Goal: Information Seeking & Learning: Learn about a topic

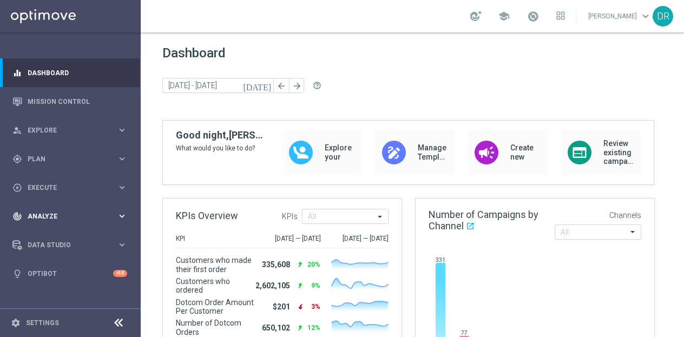
click at [121, 214] on icon "keyboard_arrow_right" at bounding box center [122, 216] width 10 height 10
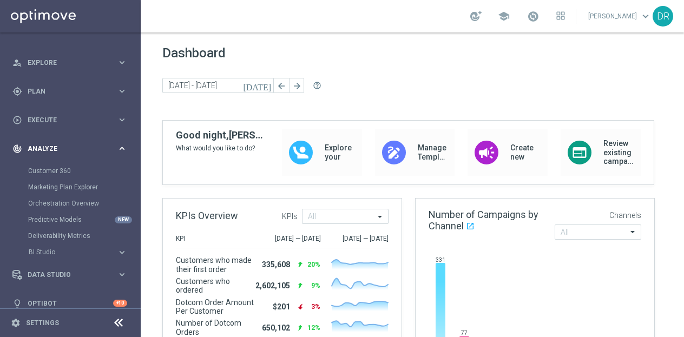
scroll to position [79, 0]
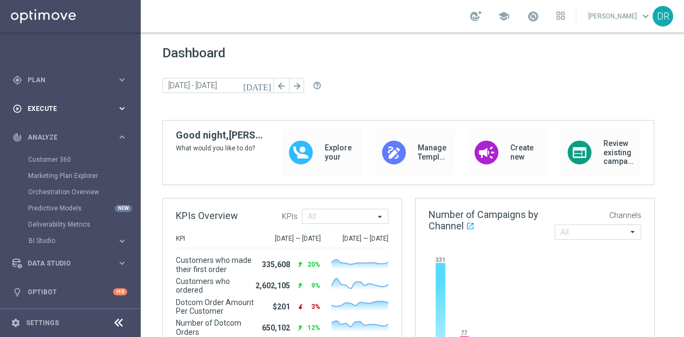
click at [121, 104] on icon "keyboard_arrow_right" at bounding box center [122, 108] width 10 height 10
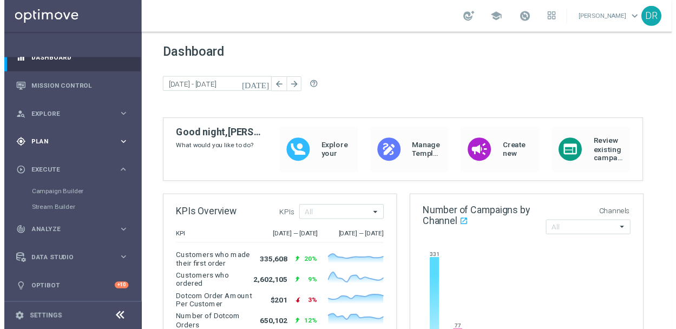
scroll to position [0, 0]
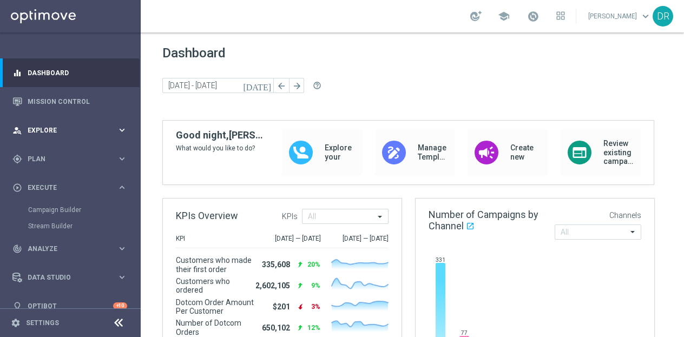
click at [119, 130] on icon "keyboard_arrow_right" at bounding box center [122, 130] width 10 height 10
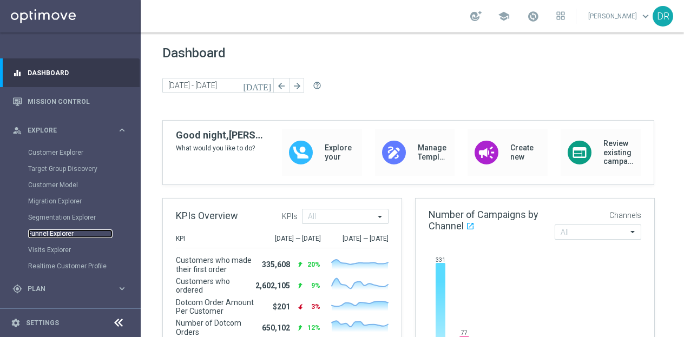
click at [47, 233] on link "Funnel Explorer" at bounding box center [70, 234] width 84 height 9
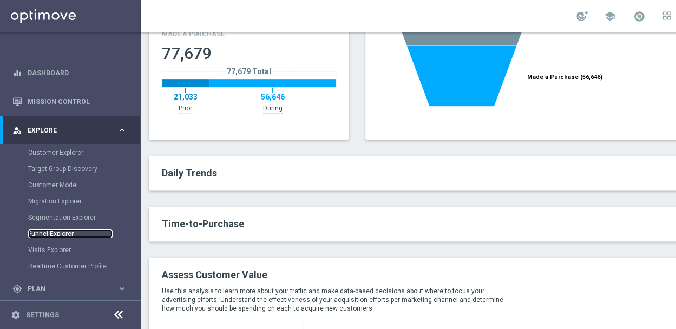
scroll to position [220, 0]
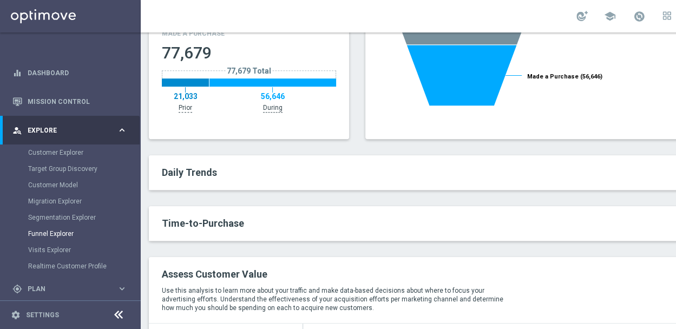
click at [286, 175] on h2 "Daily Trends keyboard_arrow_down" at bounding box center [465, 172] width 607 height 13
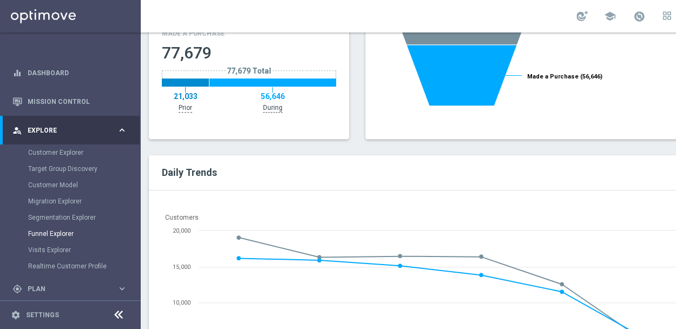
click at [126, 320] on div at bounding box center [118, 315] width 20 height 17
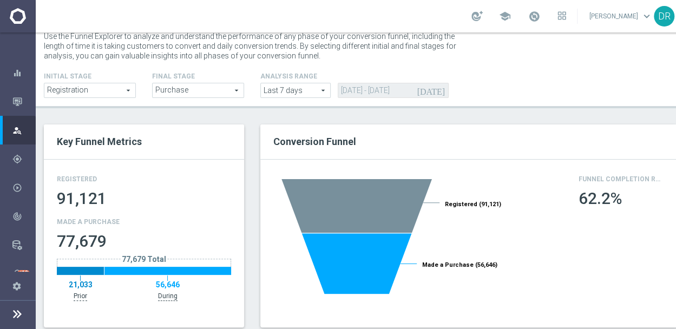
scroll to position [32, 0]
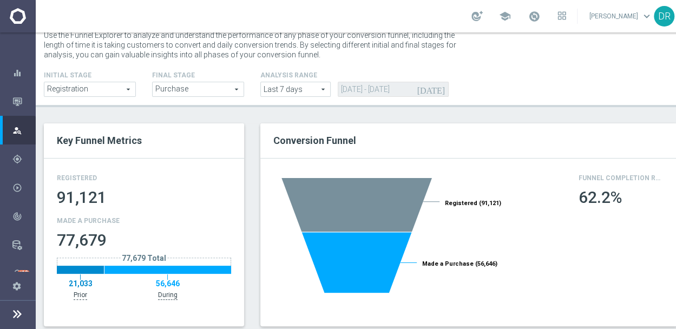
click at [324, 90] on span "Last 7 days" at bounding box center [295, 89] width 69 height 14
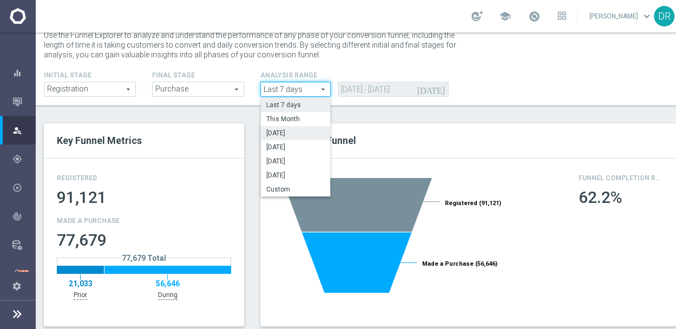
click at [297, 126] on label "[DATE]" at bounding box center [295, 133] width 69 height 14
type input "[DATE]"
type input "[DATE] - [DATE]"
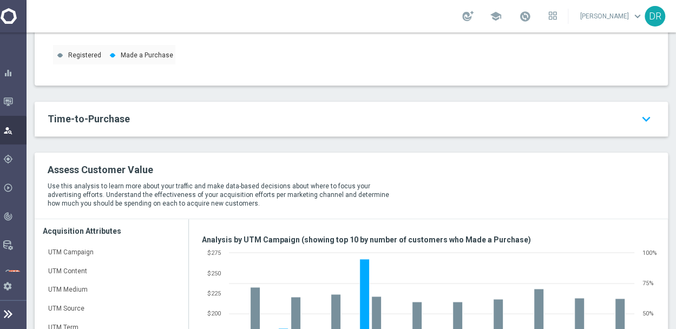
scroll to position [566, 0]
click at [130, 126] on h2 "Time-to-Purchase keyboard_arrow_down" at bounding box center [351, 120] width 607 height 13
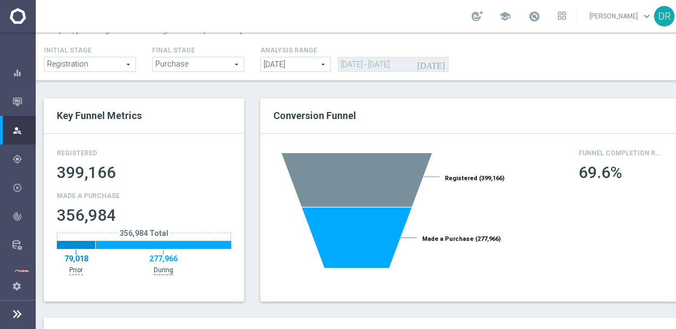
scroll to position [58, 0]
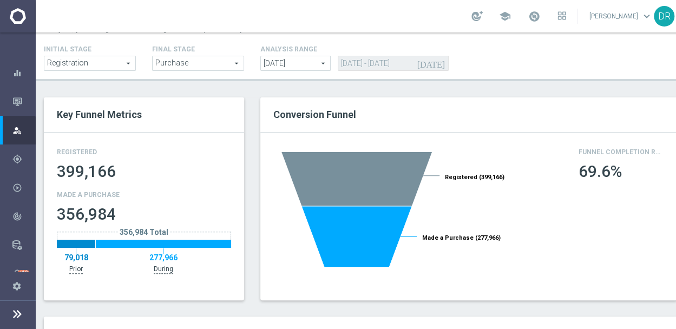
click at [325, 67] on span "[DATE]" at bounding box center [295, 63] width 69 height 14
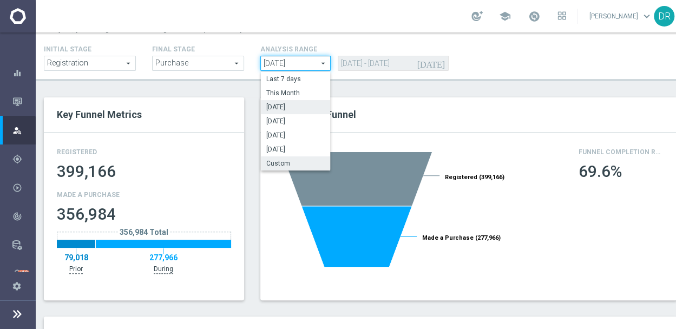
click at [288, 164] on span "Custom" at bounding box center [295, 163] width 58 height 9
type input "Custom"
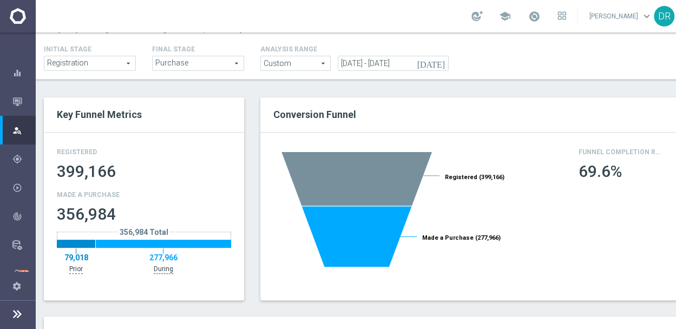
click at [443, 61] on icon "[DATE]" at bounding box center [433, 62] width 32 height 12
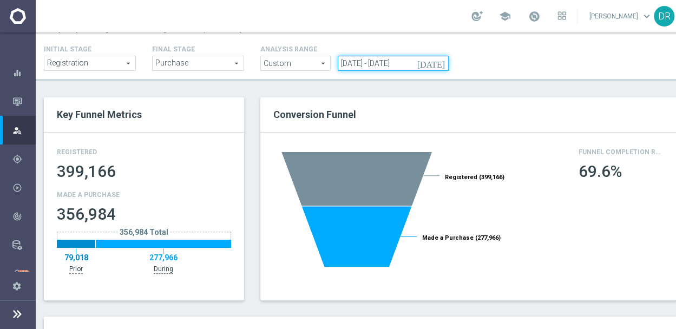
click at [443, 61] on input "[DATE] - [DATE]" at bounding box center [393, 63] width 111 height 15
type input "[DATE]"
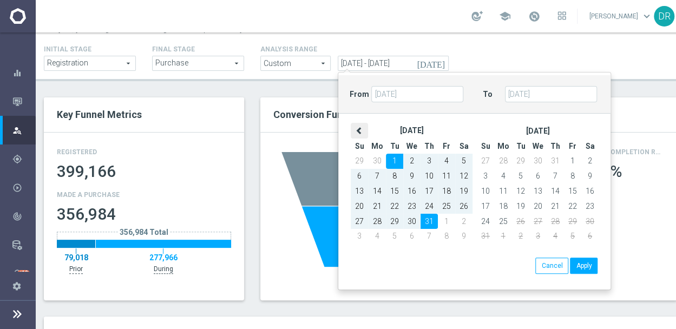
click at [359, 127] on icon at bounding box center [360, 131] width 8 height 8
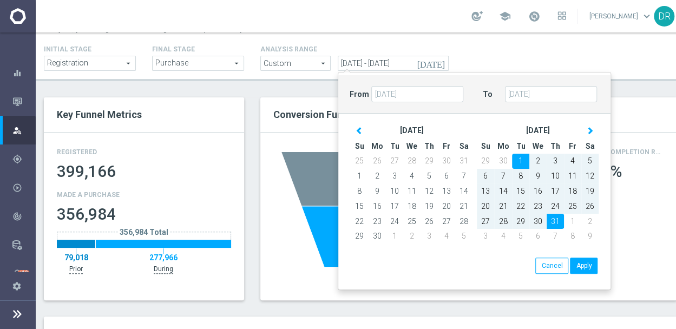
click at [359, 127] on icon at bounding box center [360, 131] width 8 height 8
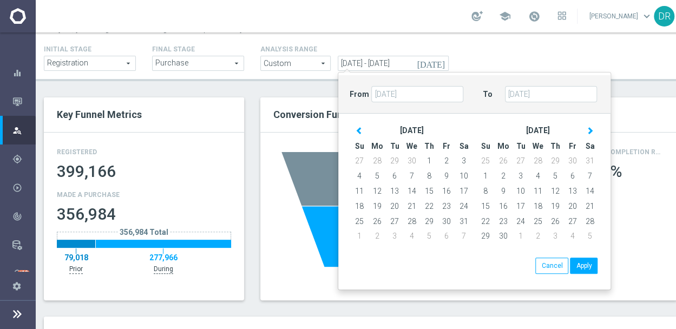
click at [359, 127] on icon at bounding box center [360, 131] width 8 height 8
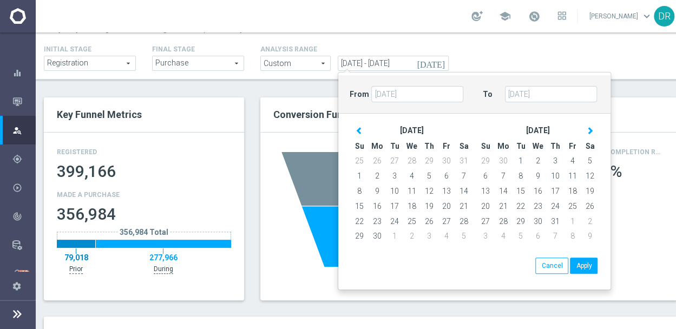
click at [359, 127] on icon at bounding box center [360, 131] width 8 height 8
type input "[DATE]"
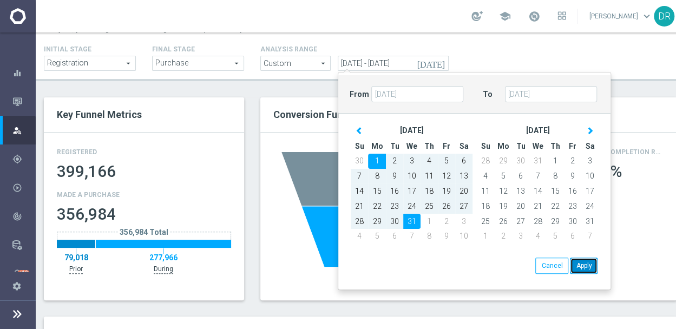
click at [581, 260] on button "Apply" at bounding box center [584, 266] width 28 height 16
type input "[DATE] - [DATE]"
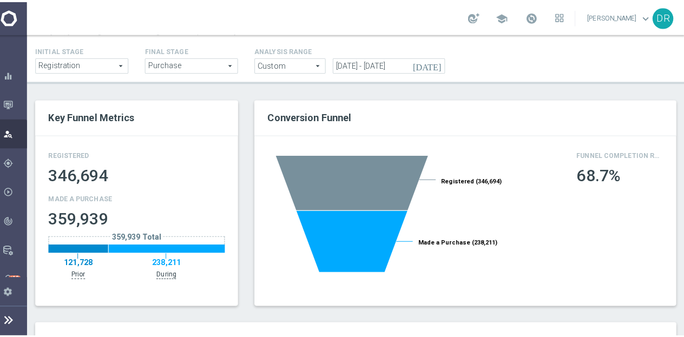
scroll to position [0, 0]
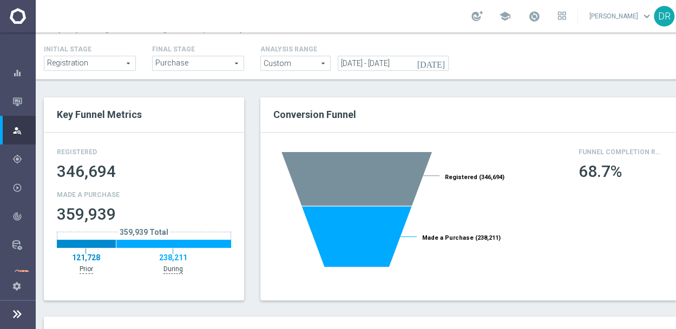
click at [240, 65] on span "Purchase" at bounding box center [198, 63] width 91 height 14
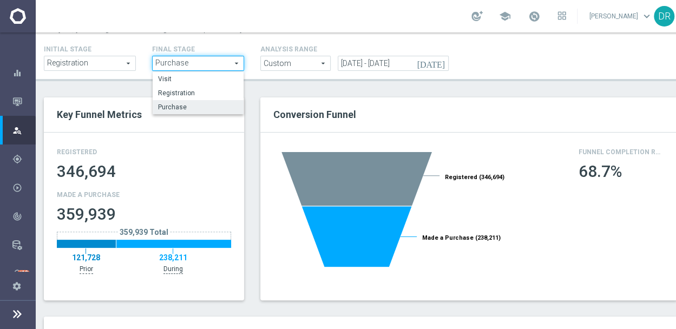
click at [288, 80] on header "Funnel Explorer Use the Funnel Explorer to analyze and understand the performan…" at bounding box center [361, 27] width 650 height 107
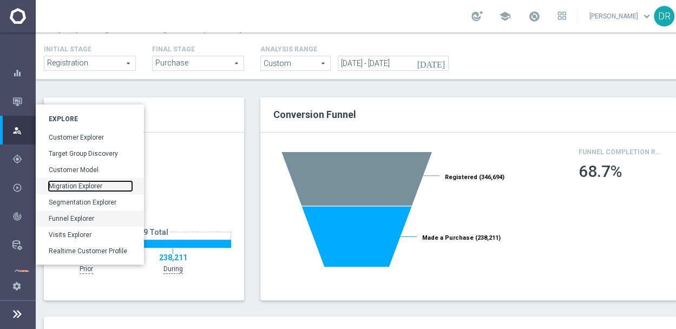
click at [83, 184] on link "Migration Explorer" at bounding box center [90, 186] width 83 height 10
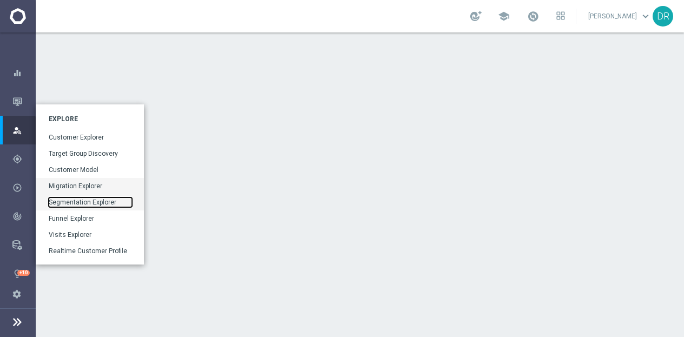
click at [64, 203] on link "Segmentation Explorer" at bounding box center [90, 203] width 83 height 10
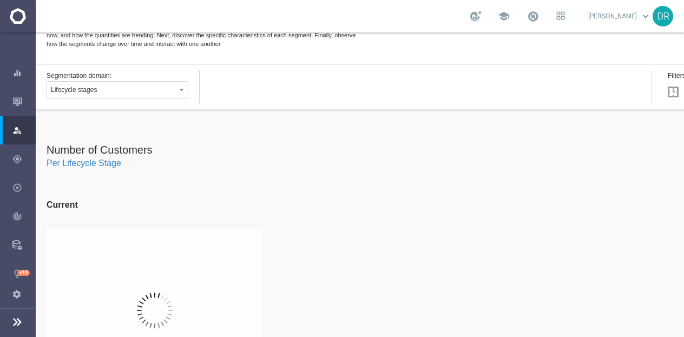
scroll to position [41, 0]
click at [186, 83] on button "Lifecycle stages" at bounding box center [118, 89] width 142 height 17
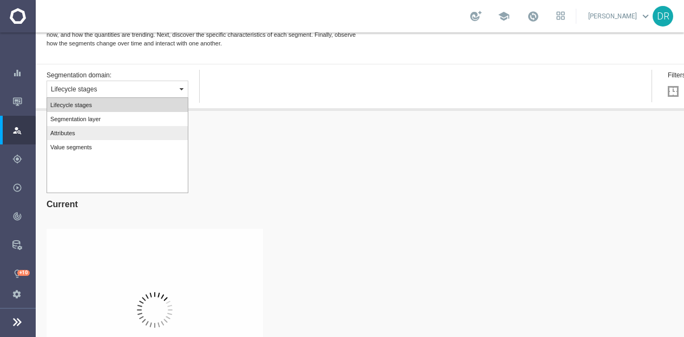
click at [159, 130] on label "Attributes" at bounding box center [117, 133] width 141 height 14
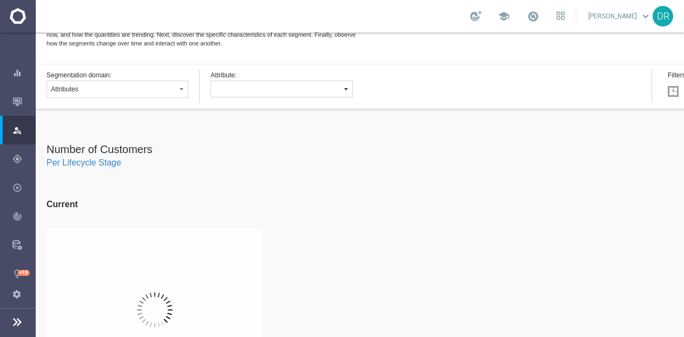
click at [336, 88] on button "button" at bounding box center [282, 89] width 142 height 17
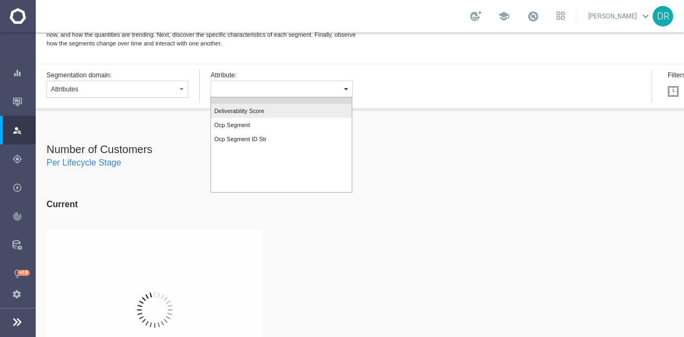
click at [270, 109] on label "Deliverability Score" at bounding box center [281, 111] width 141 height 14
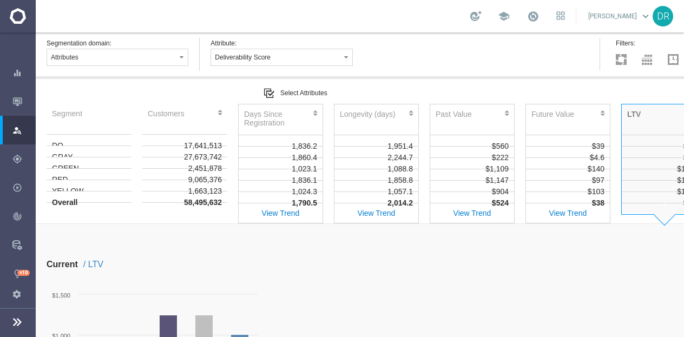
scroll to position [679, 3]
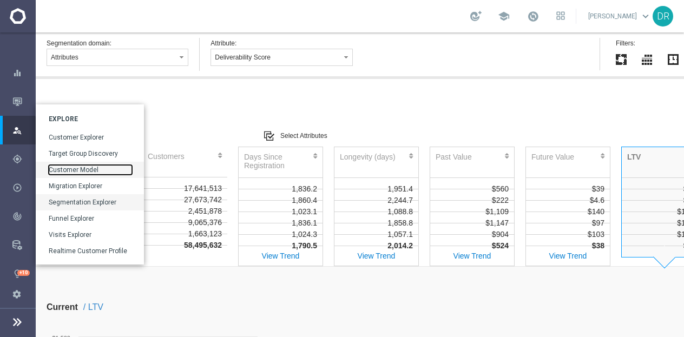
click at [70, 169] on link "Customer Model" at bounding box center [90, 170] width 83 height 10
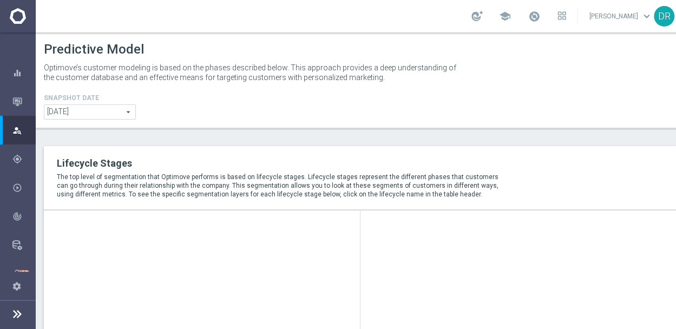
scroll to position [7, 0]
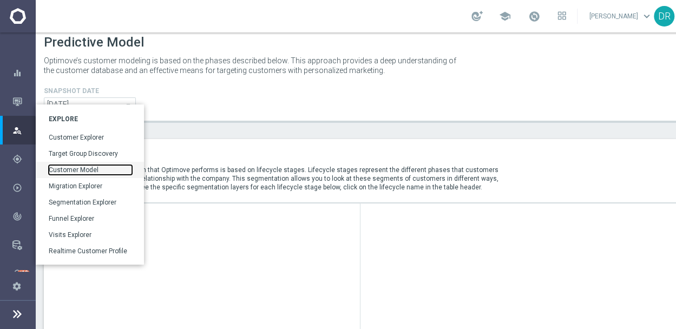
click at [72, 170] on link "Customer Model" at bounding box center [90, 170] width 83 height 10
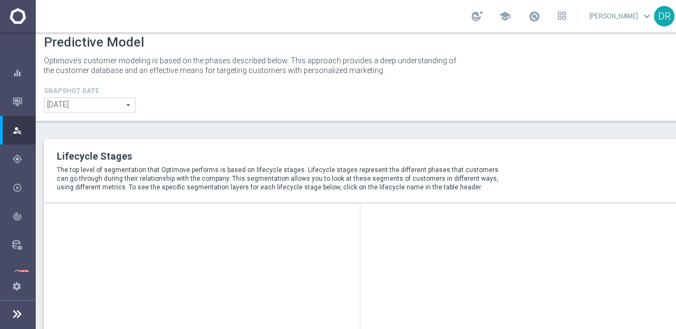
click at [362, 134] on div "Predictive Model Optimove’s customer modeling is based on the phases described …" at bounding box center [361, 180] width 650 height 297
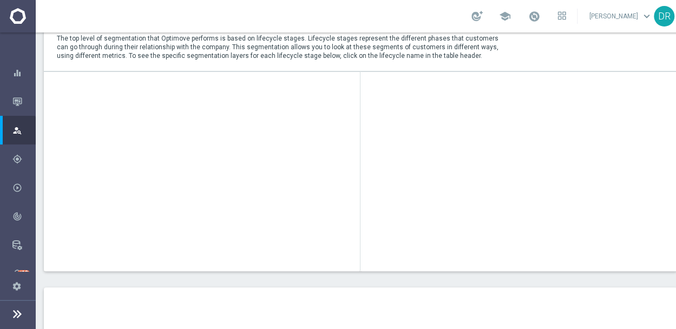
scroll to position [0, 0]
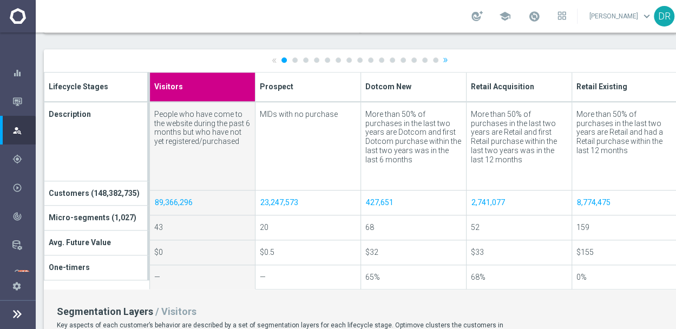
scroll to position [380, 0]
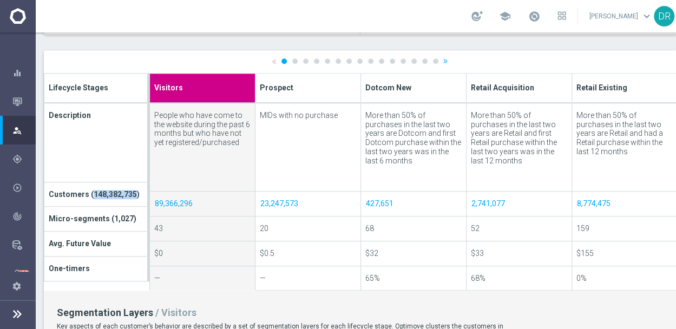
drag, startPoint x: 90, startPoint y: 192, endPoint x: 134, endPoint y: 191, distance: 43.9
click at [134, 191] on td "Customers (148,382,735)" at bounding box center [96, 194] width 104 height 25
copy td "148,382,735"
drag, startPoint x: 196, startPoint y: 194, endPoint x: 151, endPoint y: 195, distance: 45.5
click at [151, 195] on td "89,366,296" at bounding box center [203, 204] width 106 height 25
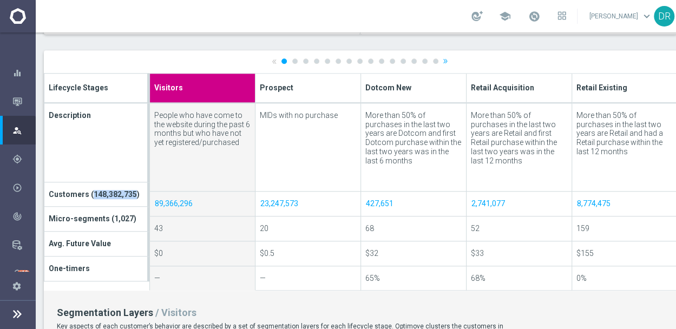
copy link "89,366,296"
click at [446, 58] on link "»" at bounding box center [445, 60] width 5 height 7
click at [0, 0] on div at bounding box center [0, 0] width 0 height 0
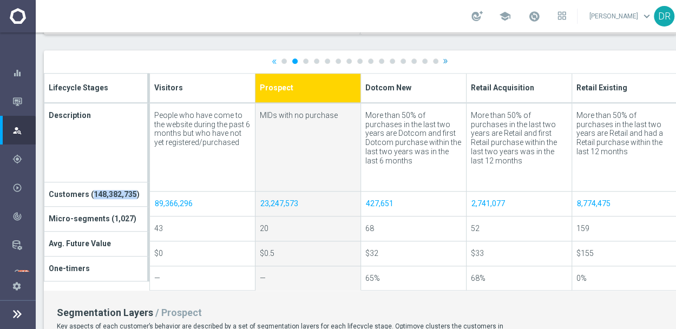
click at [446, 58] on div at bounding box center [360, 320] width 633 height 541
click at [446, 58] on link "»" at bounding box center [445, 60] width 5 height 7
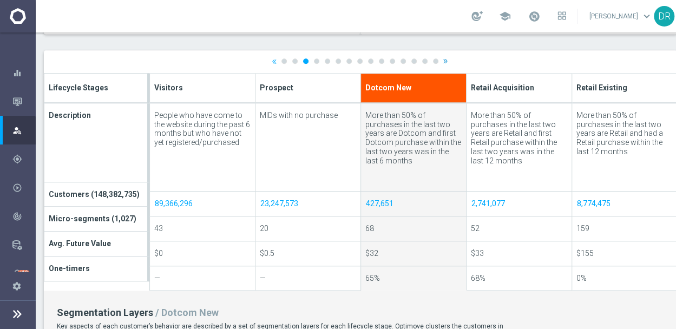
click at [446, 58] on link "»" at bounding box center [445, 60] width 5 height 7
type input "Retail Acquisition"
